Goal: Complete application form: Complete application form

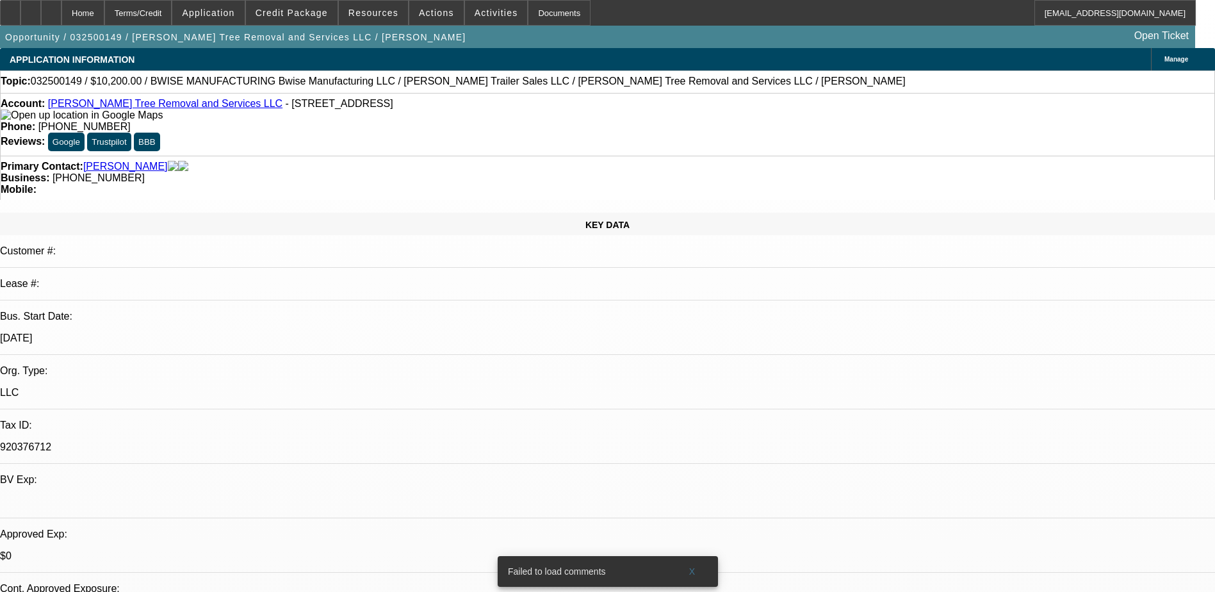
select select "0.15"
select select "0"
select select "0.15"
select select "0"
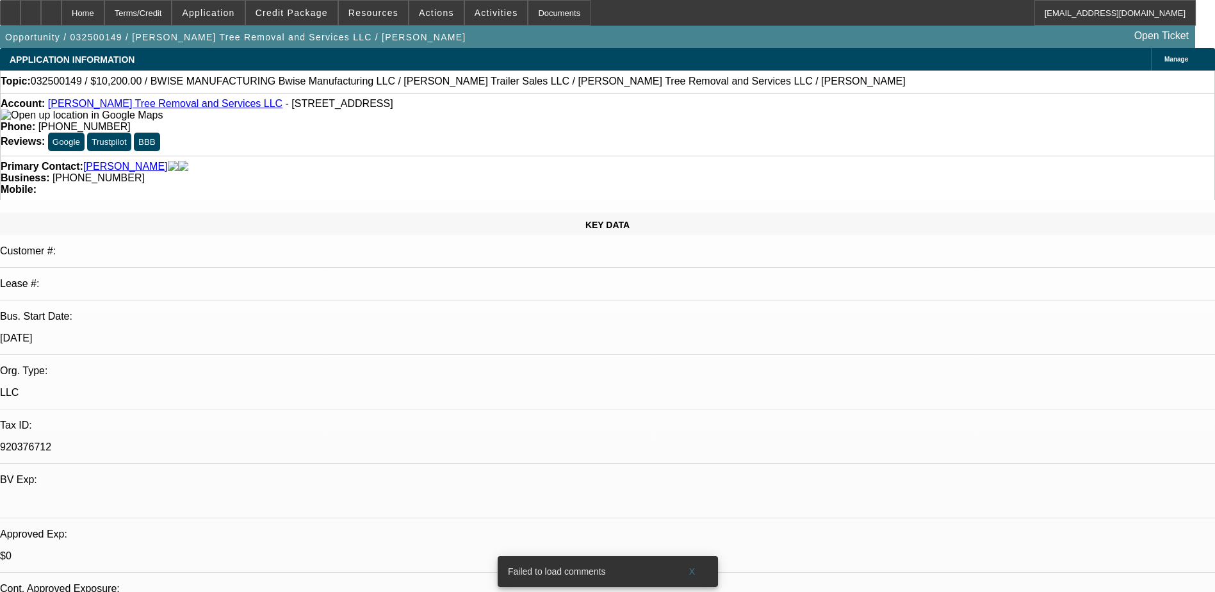
select select "0"
select select "0.15"
select select "2"
select select "0"
select select "0.15"
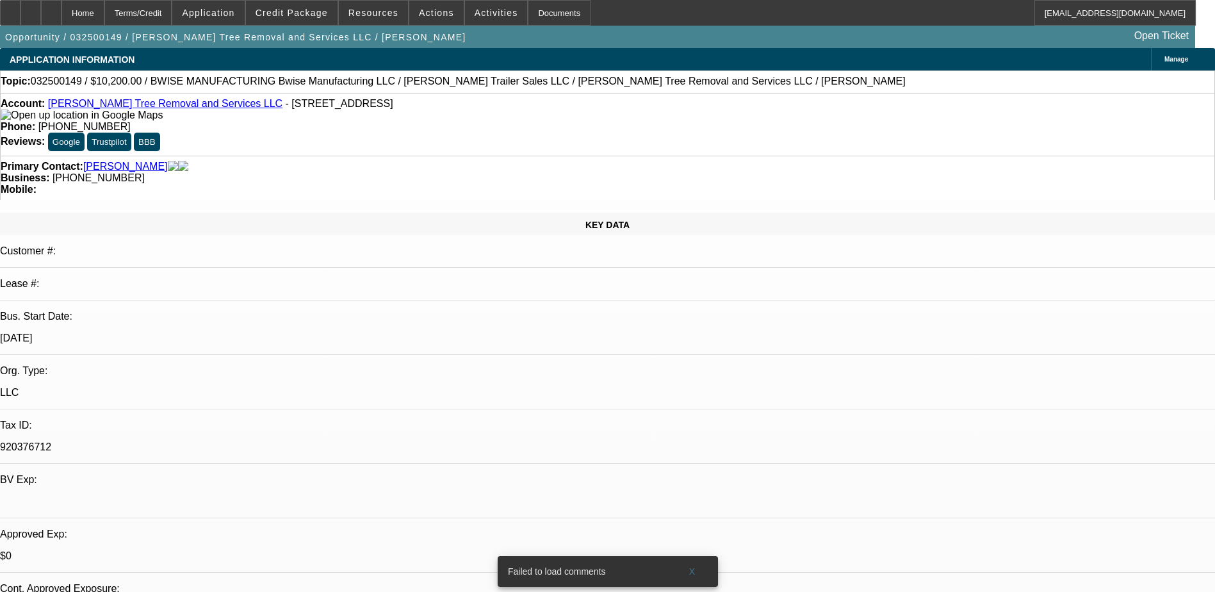
select select "2"
select select "0"
select select "1"
select select "6"
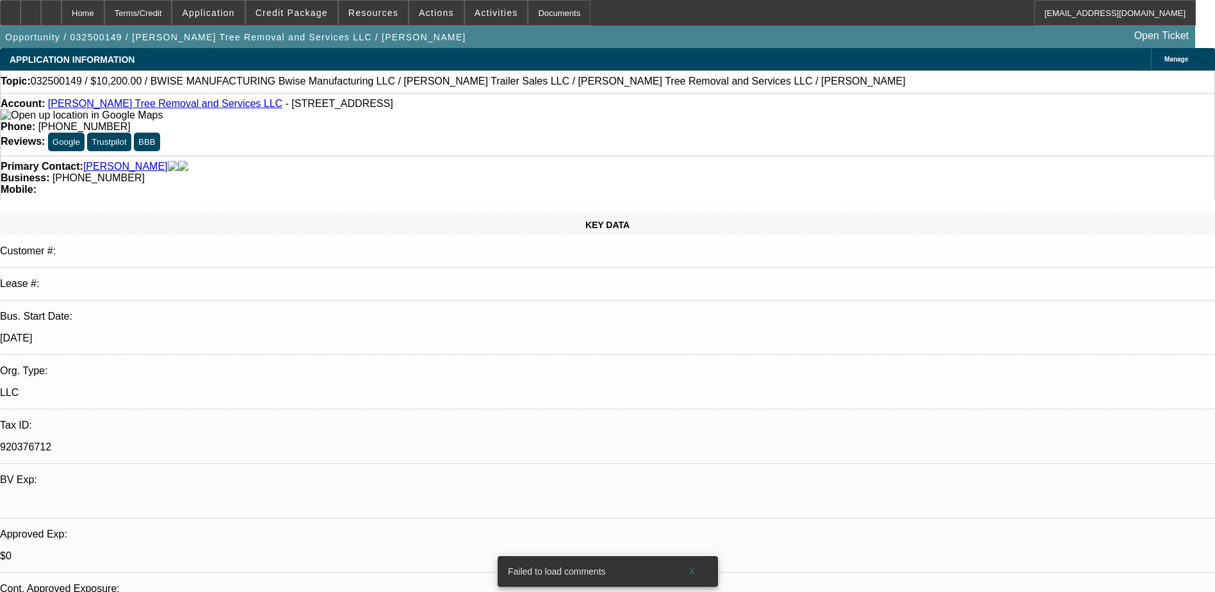
select select "1"
select select "6"
select select "1"
select select "2"
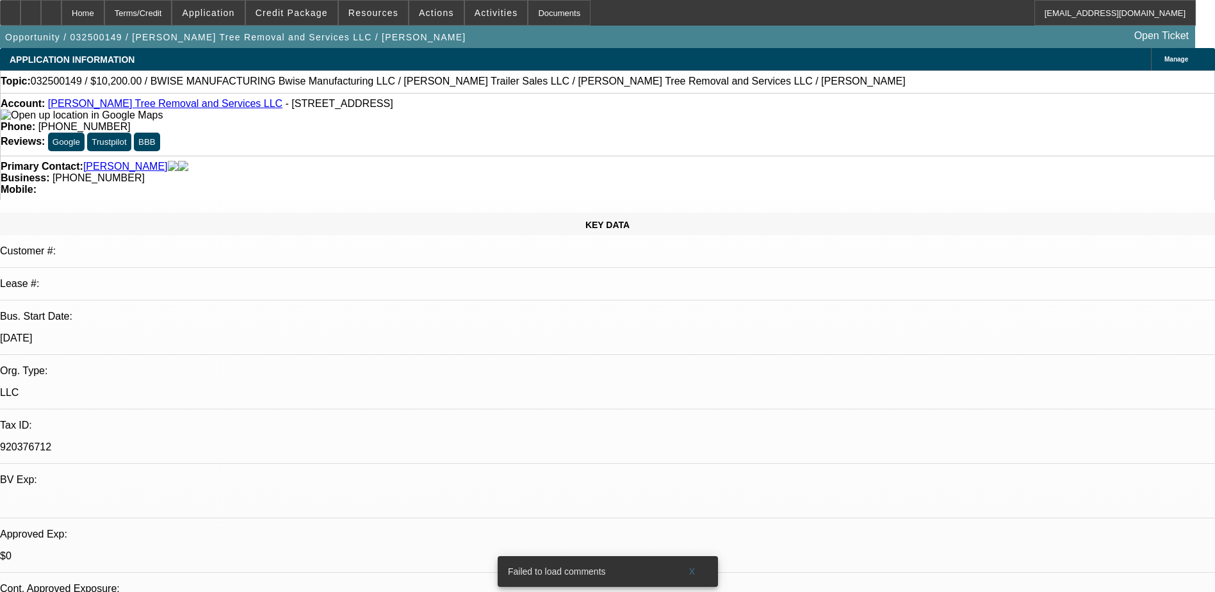
select select "6"
select select "1"
select select "2"
select select "6"
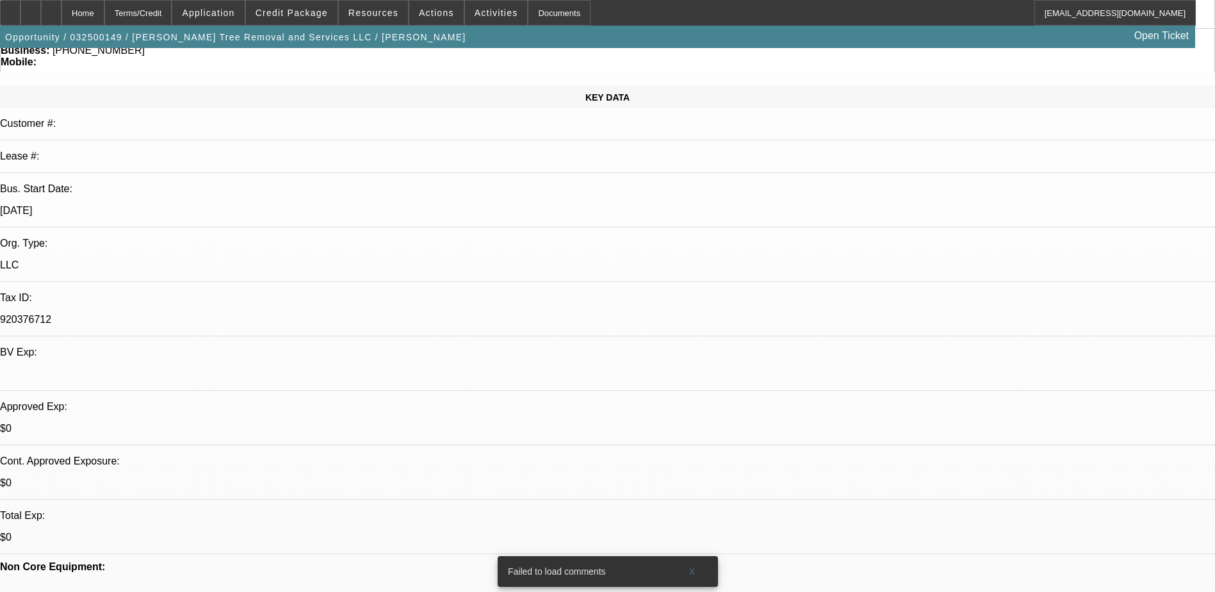
scroll to position [128, 0]
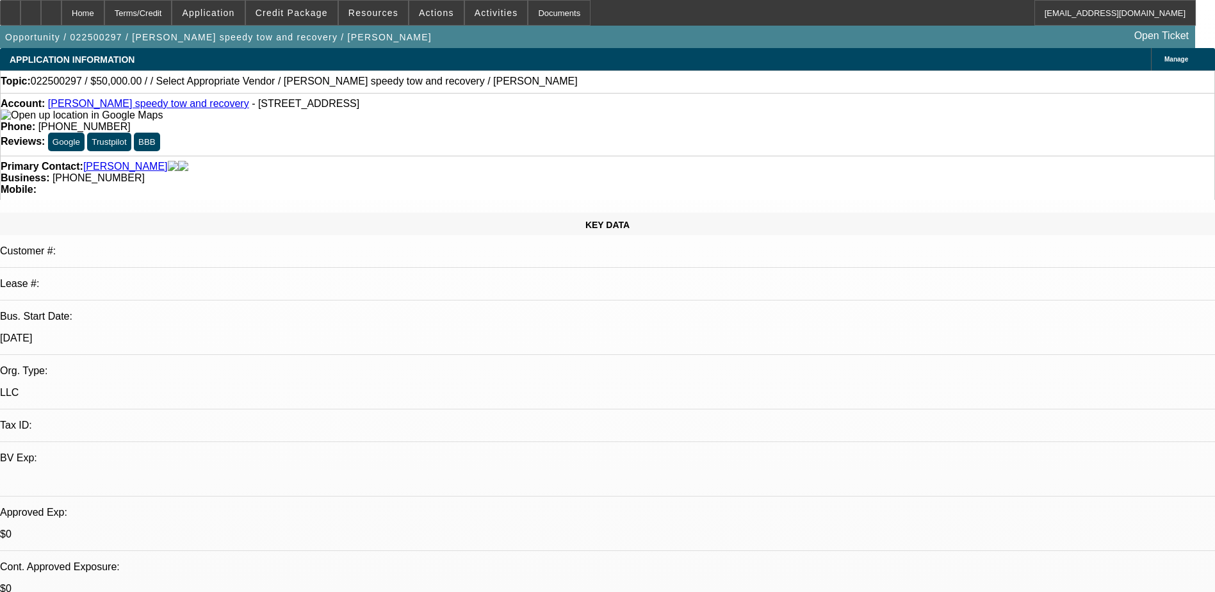
select select "0"
select select "2"
select select "0.1"
select select "4"
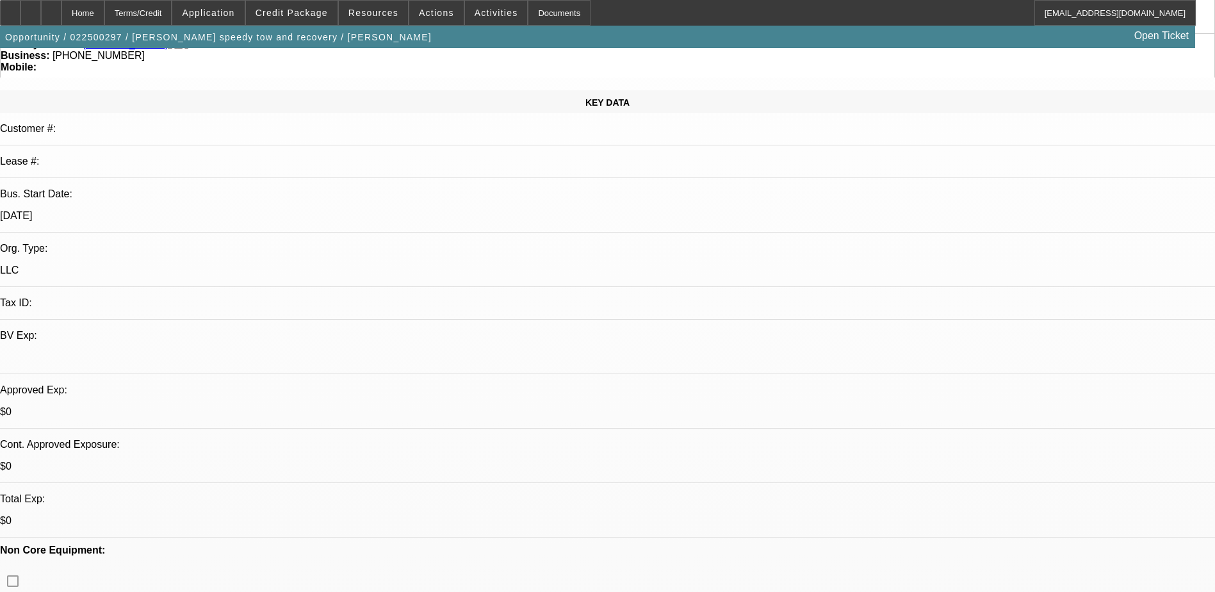
scroll to position [128, 0]
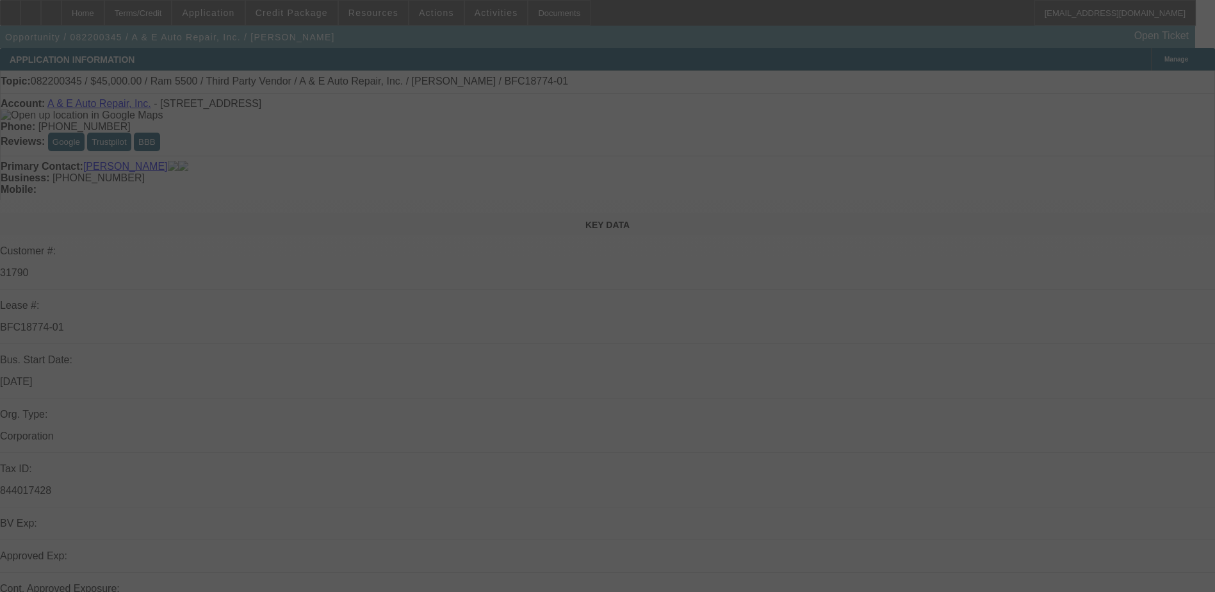
click at [604, 320] on div at bounding box center [607, 296] width 1215 height 592
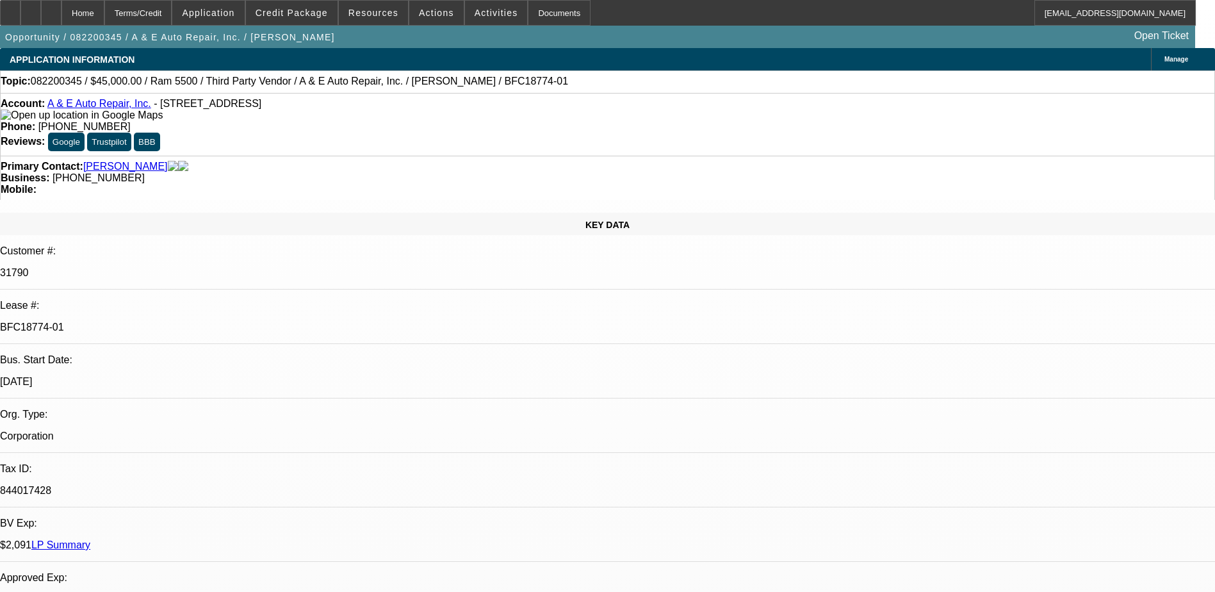
select select "0"
select select "0.1"
select select "0"
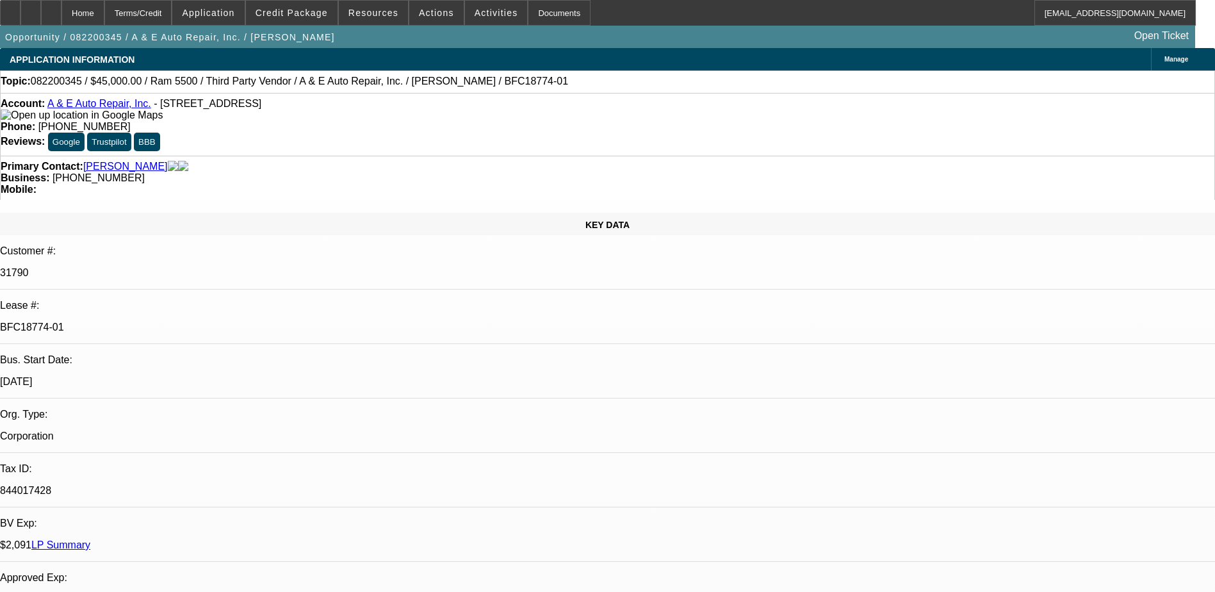
select select "0.1"
select select "0"
select select "0.1"
select select "0"
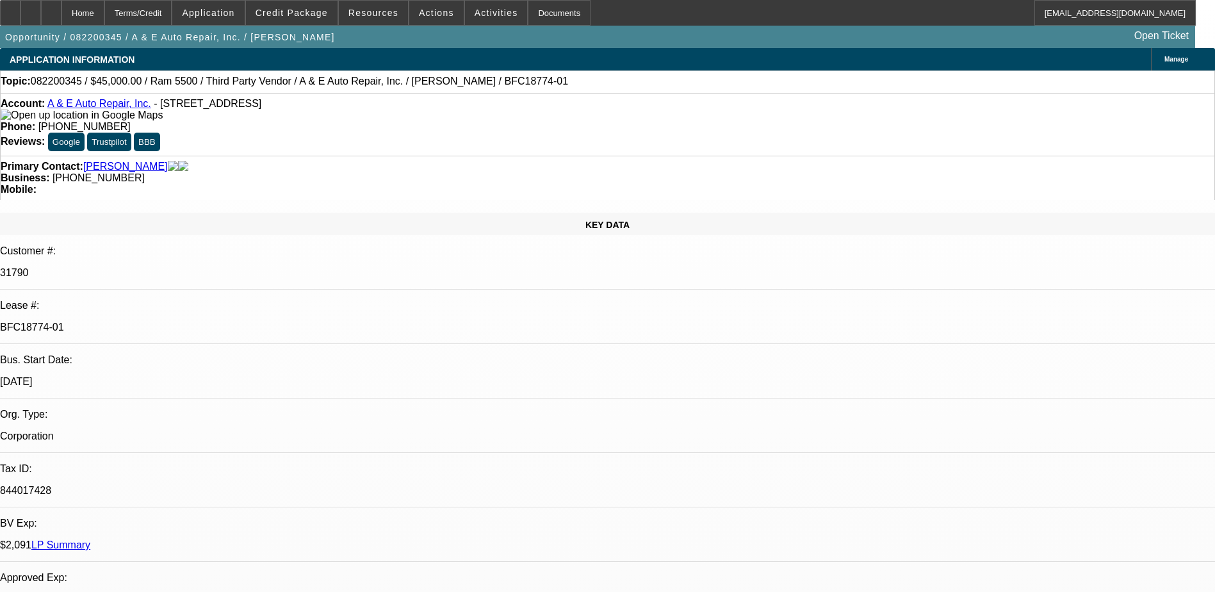
select select "0"
select select "0.1"
select select "1"
select select "4"
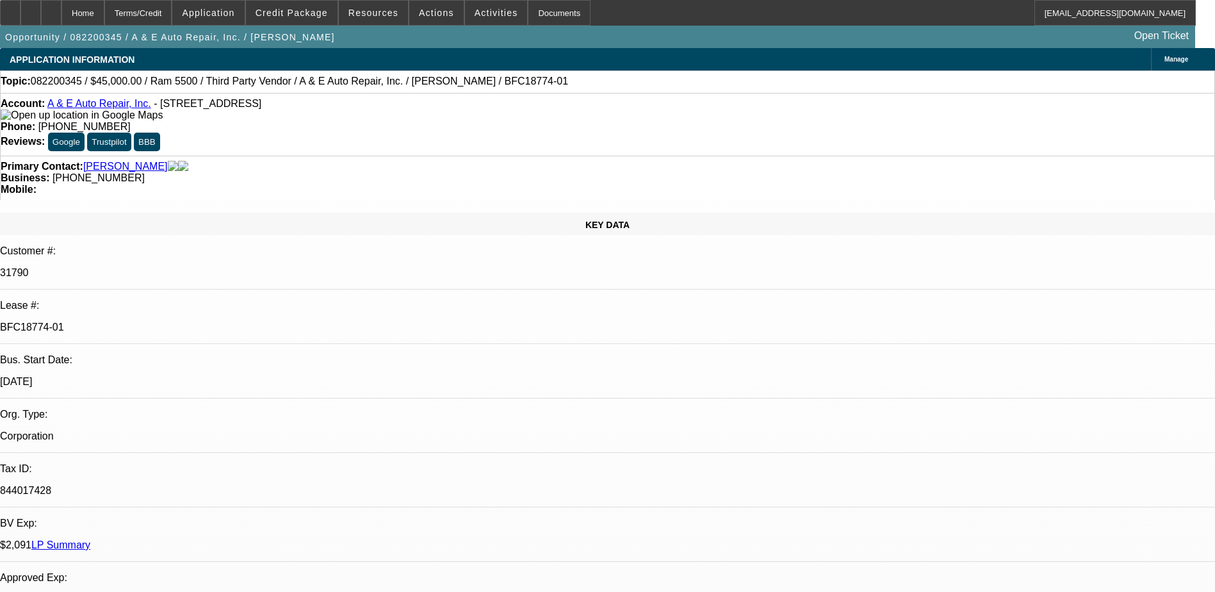
select select "1"
select select "4"
select select "1"
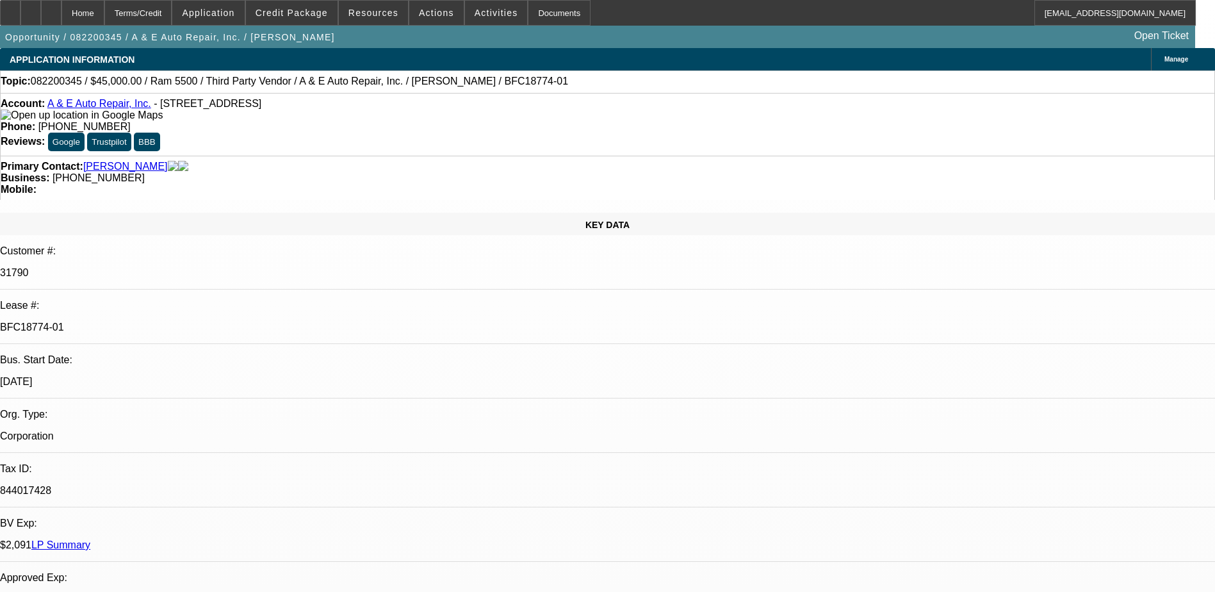
select select "4"
select select "1"
select select "6"
click at [231, 15] on span "Application" at bounding box center [208, 13] width 53 height 10
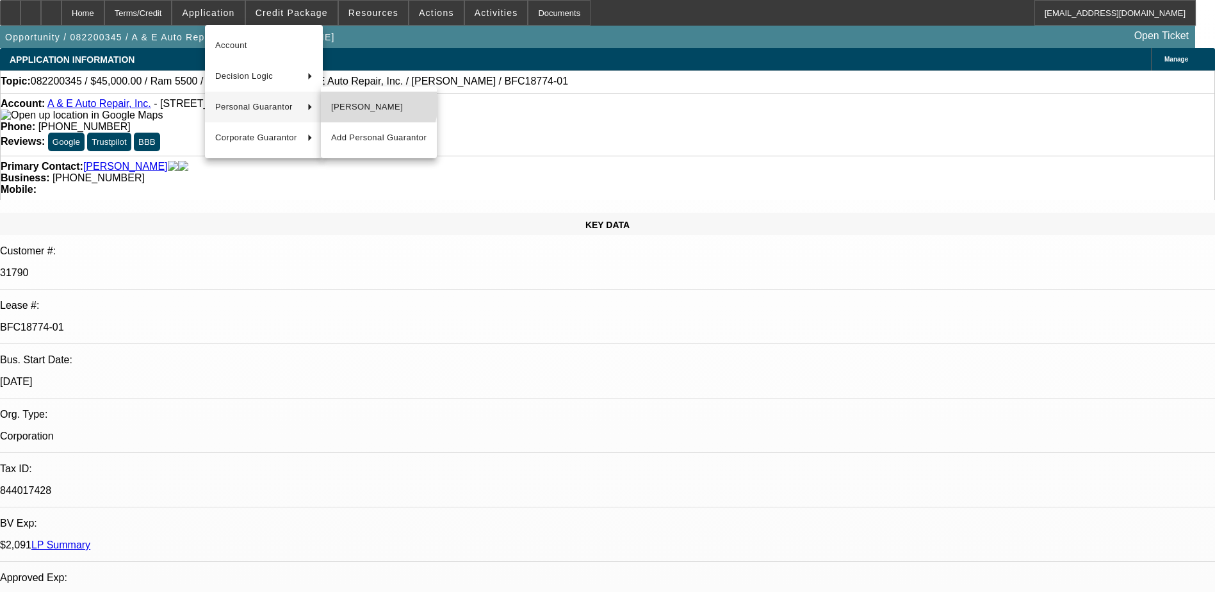
click at [366, 103] on span "Brian Buchinski" at bounding box center [378, 106] width 95 height 15
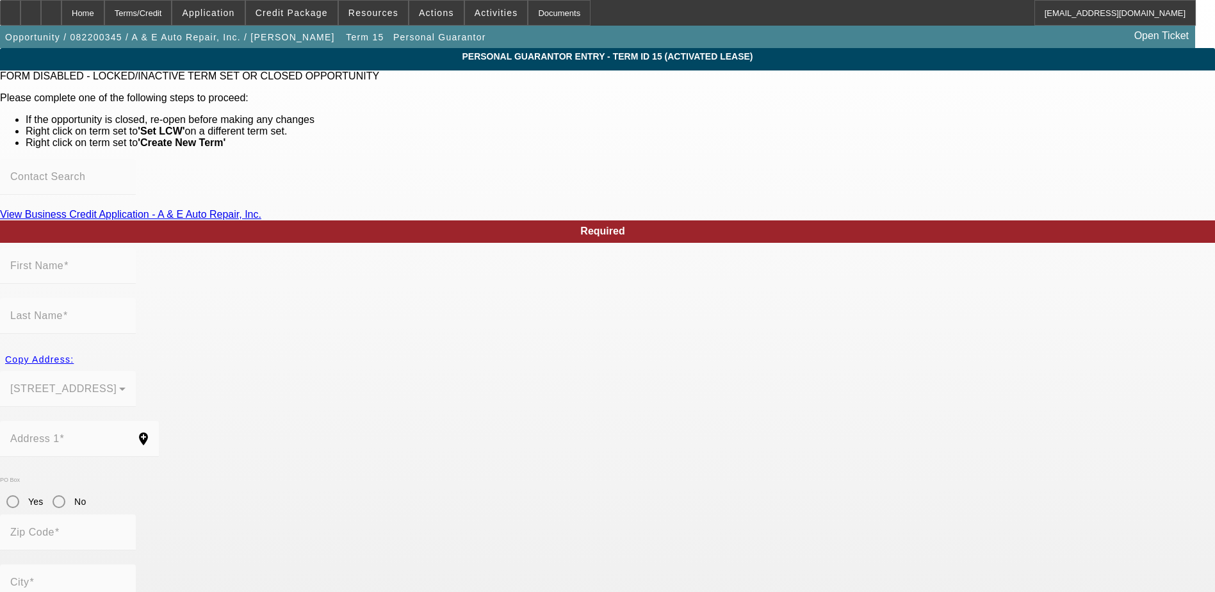
scroll to position [60, 0]
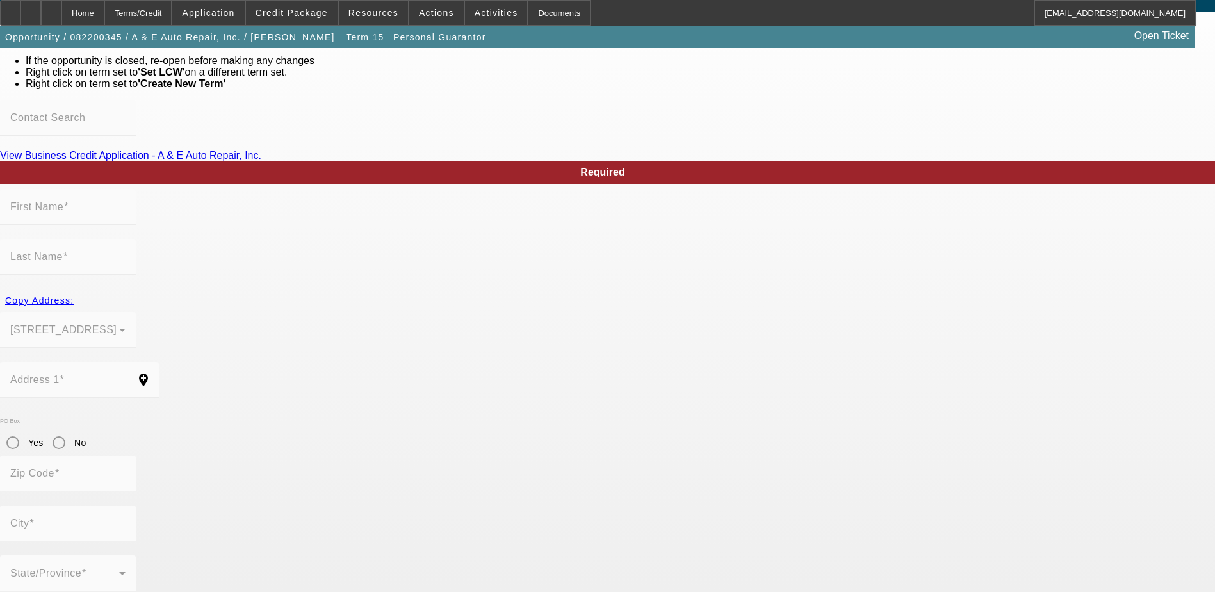
type input "Brian"
type input "Buchinski"
type input "430 E Railroad St"
radio input "true"
type input "17901"
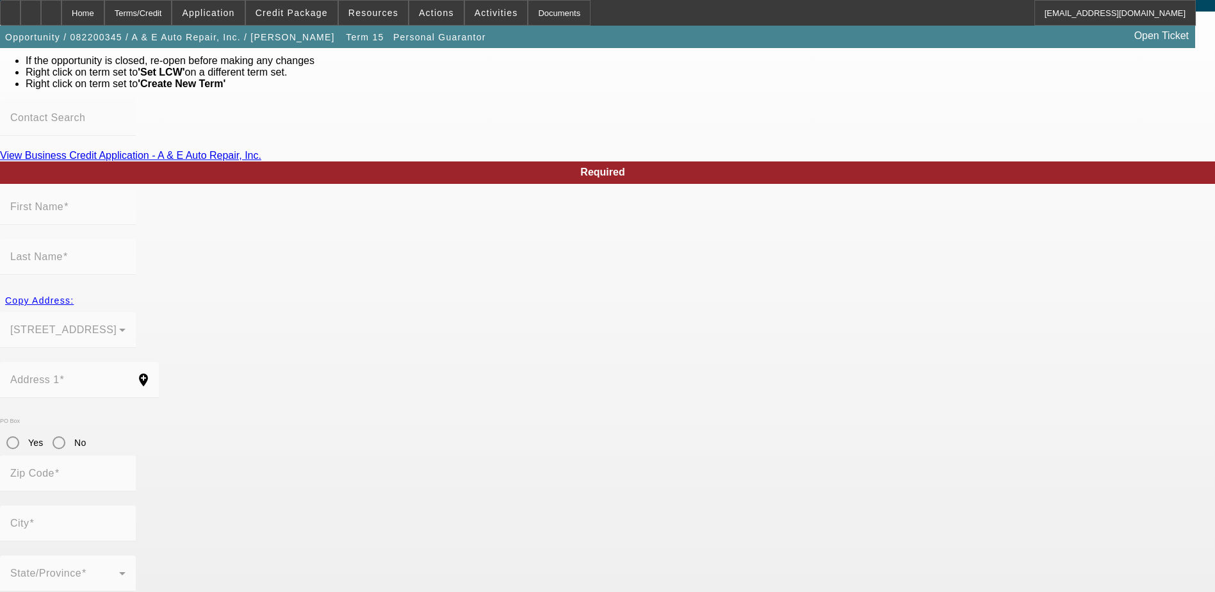
type input "Pottsville"
type input "(570) 622-7141"
type input "100"
type input "203-54-2437"
type input "bsauto430@yahoo.com"
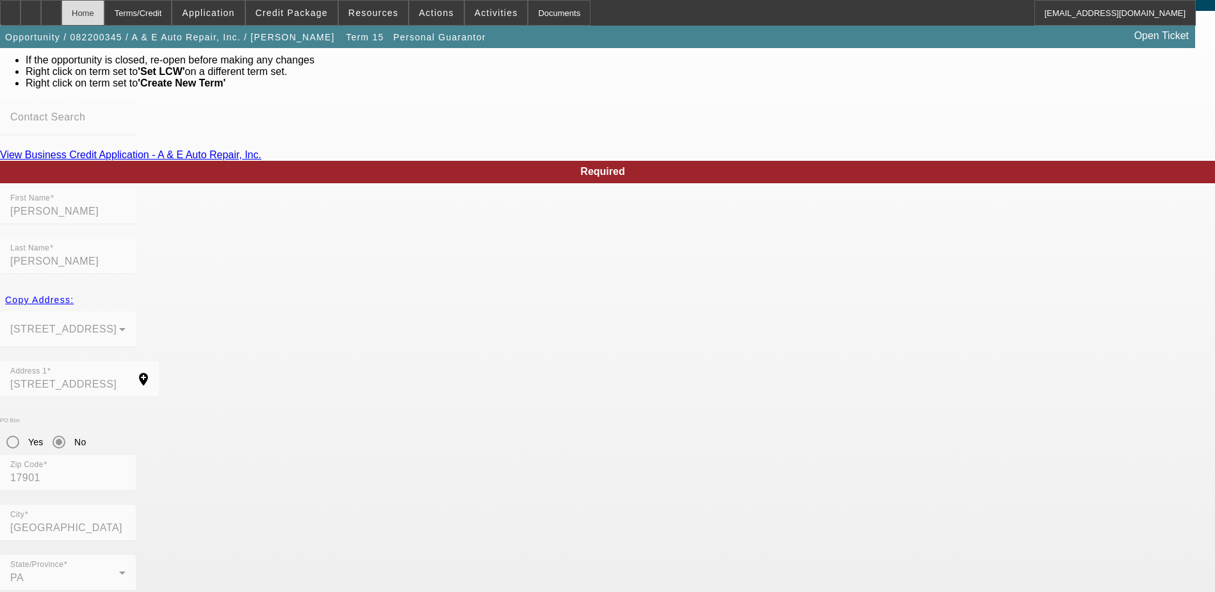
click at [104, 15] on div "Home" at bounding box center [83, 13] width 43 height 26
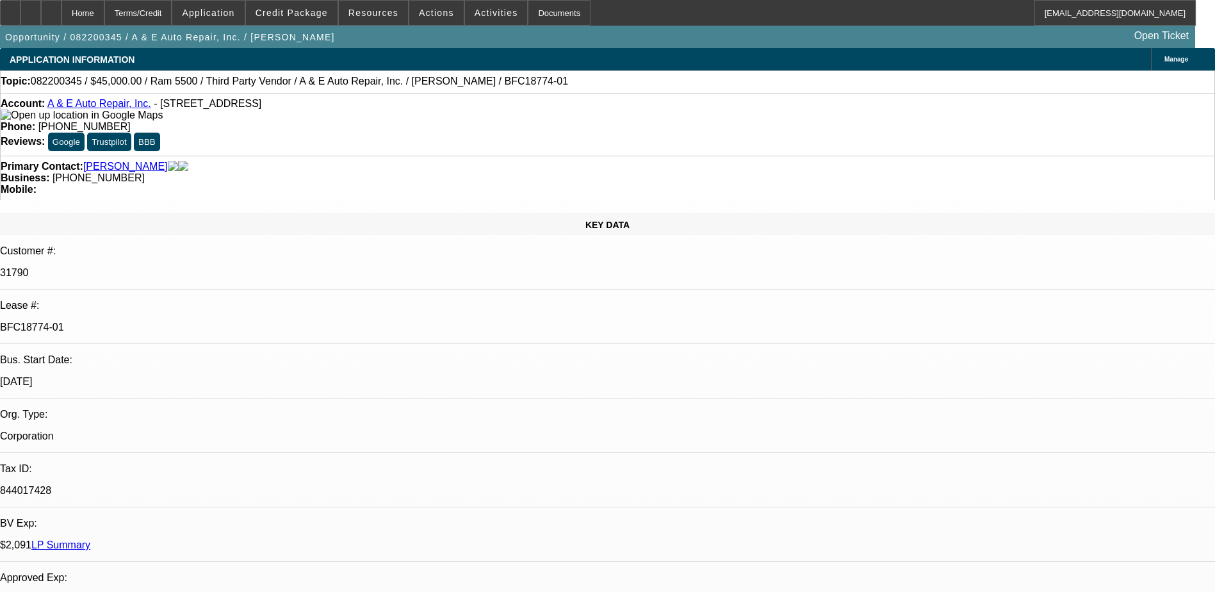
select select "0"
select select "0.1"
select select "4"
select select "0"
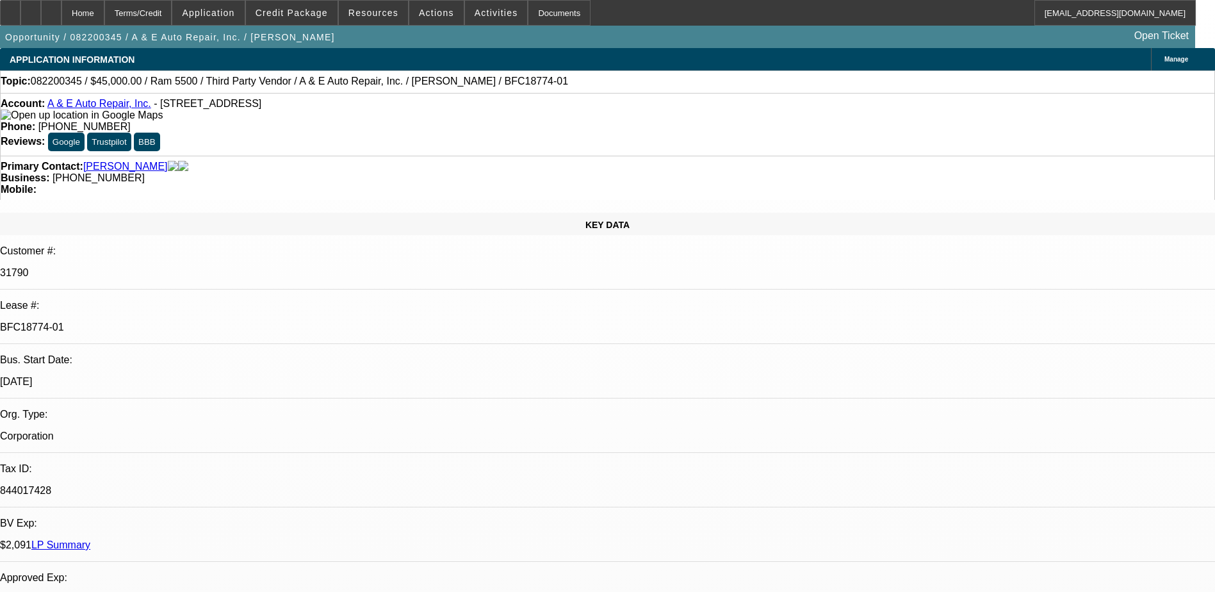
select select "0"
select select "0.1"
select select "4"
select select "0"
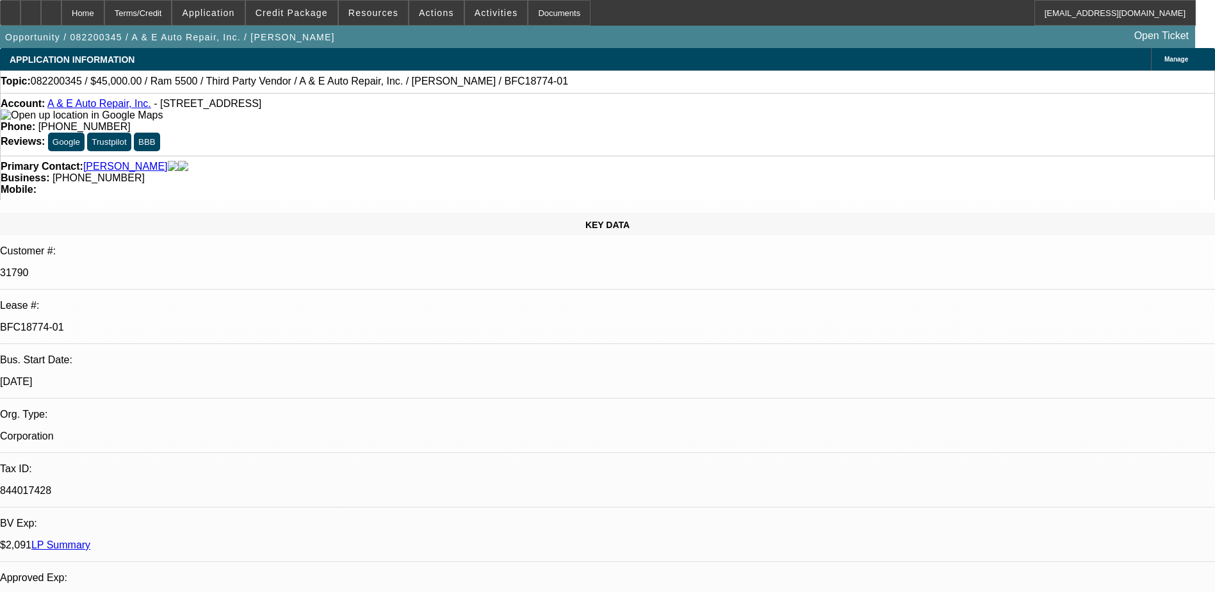
select select "0.1"
select select "4"
select select "0"
select select "0.1"
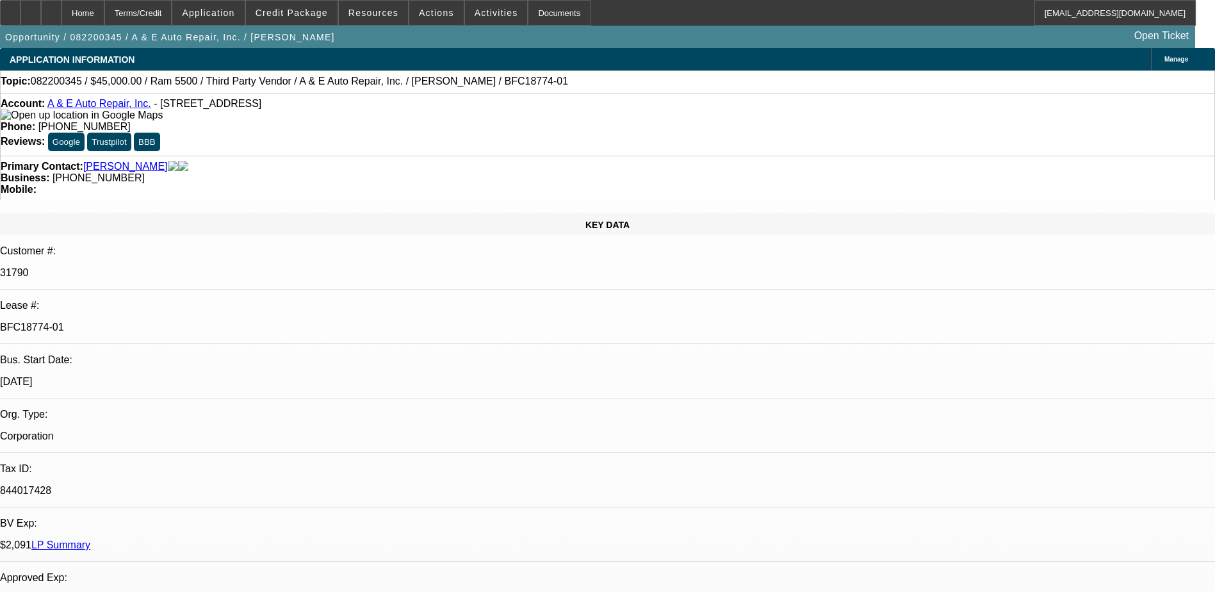
select select "6"
